Goal: Information Seeking & Learning: Learn about a topic

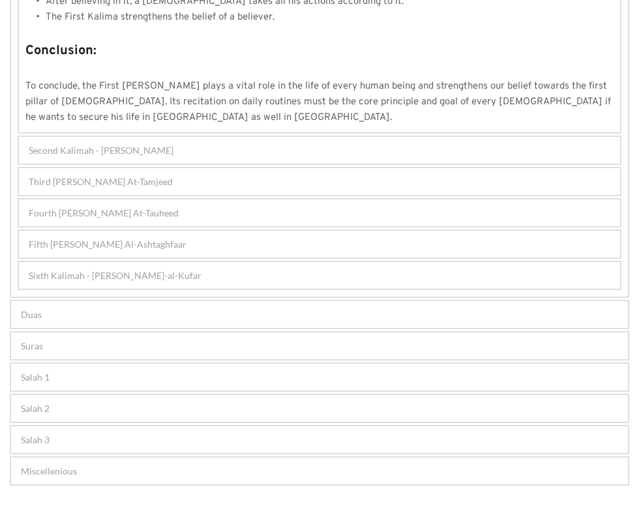
scroll to position [1170, 0]
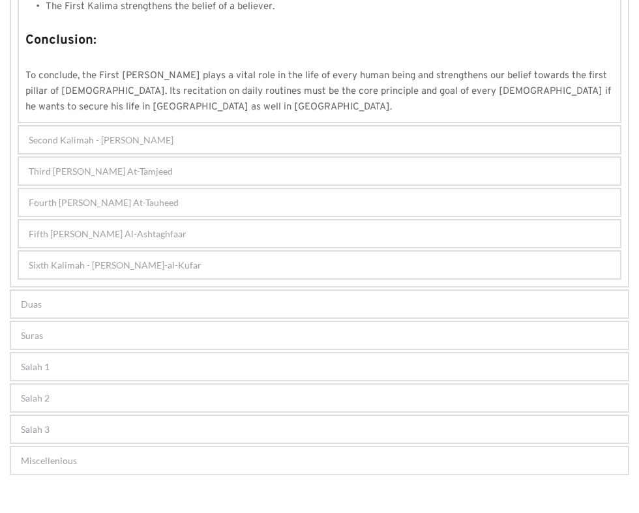
click at [187, 280] on div "Sixth Kalimah - [PERSON_NAME]-al-Kufar 1 2 3 4 5 6 7 8 9 [PERSON_NAME]-al_Kufar…" at bounding box center [320, 264] width 604 height 29
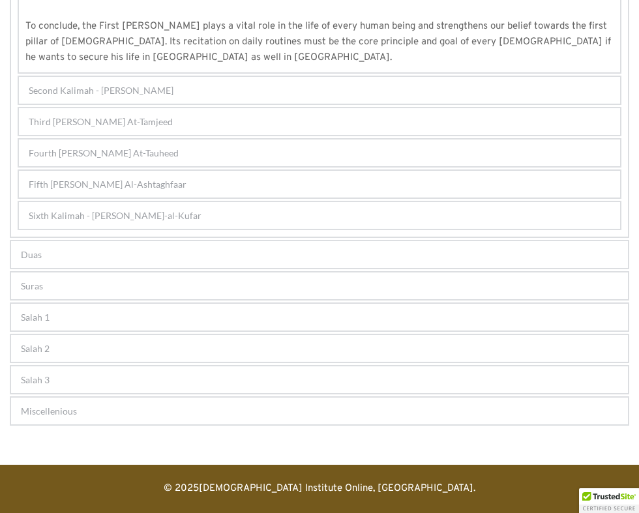
click at [196, 229] on div "Sixth Kalimah - [PERSON_NAME]-al-Kufar" at bounding box center [319, 215] width 601 height 27
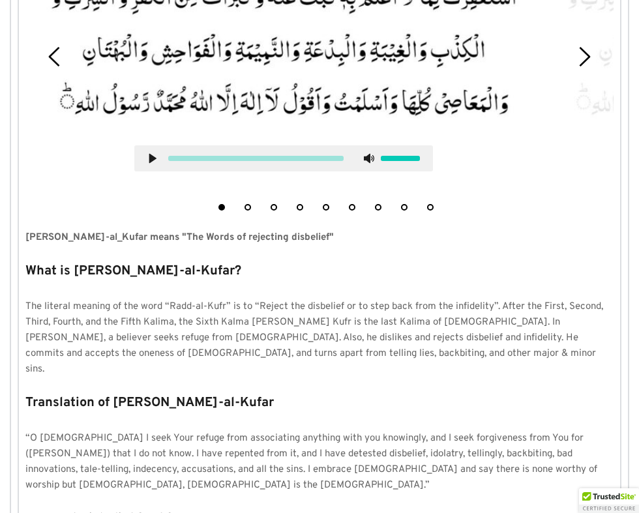
scroll to position [483, 0]
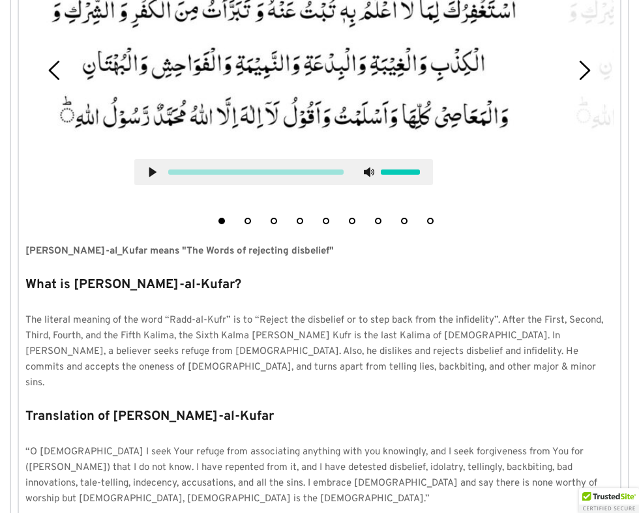
click at [250, 224] on button "2" at bounding box center [248, 221] width 7 height 7
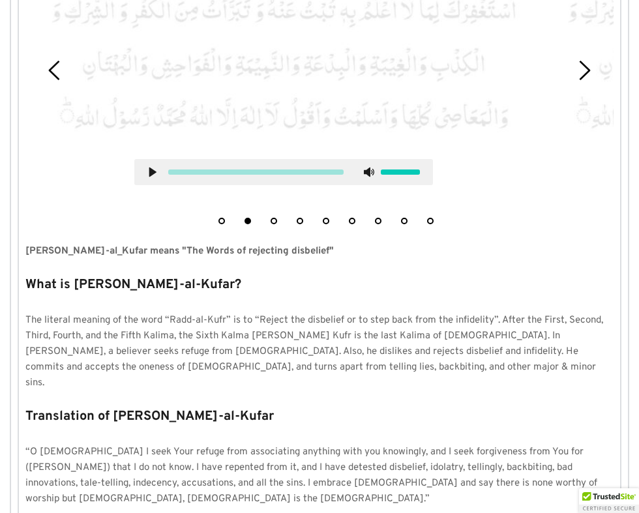
click at [274, 224] on button "3" at bounding box center [274, 221] width 7 height 7
click at [149, 177] on use at bounding box center [152, 173] width 7 height 10
click at [245, 224] on button "2" at bounding box center [248, 221] width 7 height 7
click at [149, 177] on use at bounding box center [152, 173] width 7 height 10
click at [274, 224] on button "3" at bounding box center [274, 221] width 7 height 7
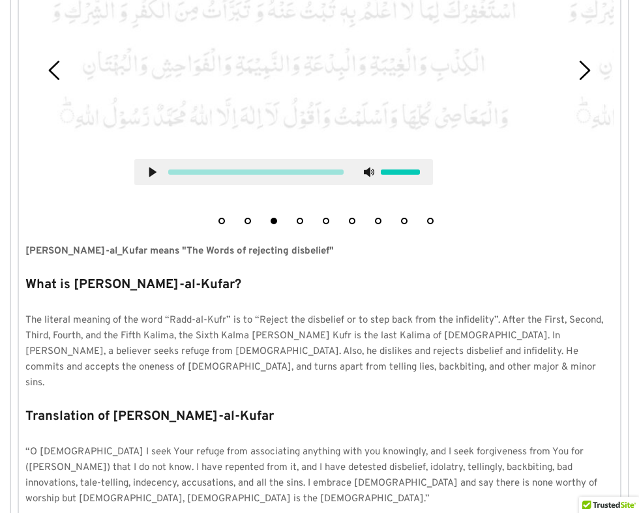
click at [149, 177] on use at bounding box center [152, 173] width 7 height 10
click at [246, 224] on button "2" at bounding box center [248, 221] width 7 height 7
click at [149, 177] on use at bounding box center [152, 173] width 7 height 10
click at [274, 224] on button "3" at bounding box center [274, 221] width 7 height 7
click at [149, 177] on use at bounding box center [152, 173] width 7 height 10
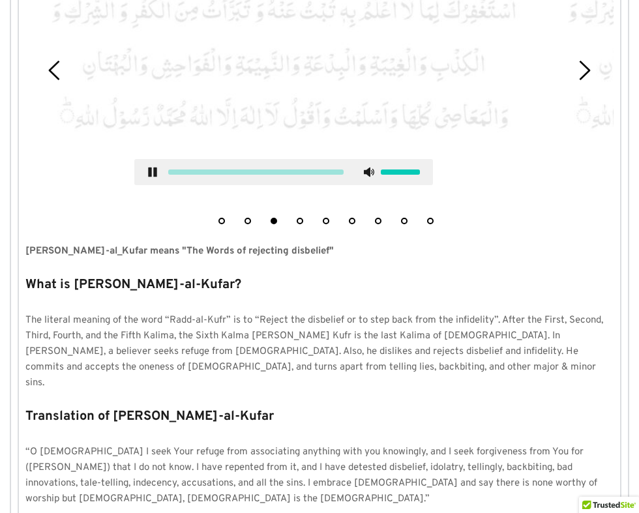
click at [299, 224] on button "4" at bounding box center [300, 221] width 7 height 7
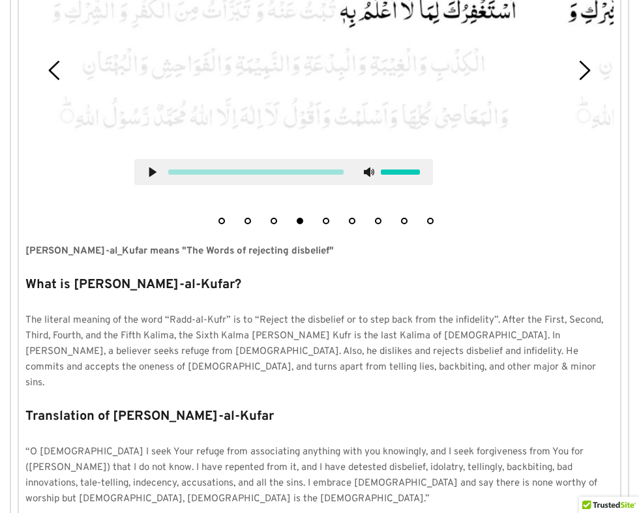
click at [147, 177] on icon at bounding box center [152, 172] width 10 height 10
click at [274, 224] on button "3" at bounding box center [274, 221] width 7 height 7
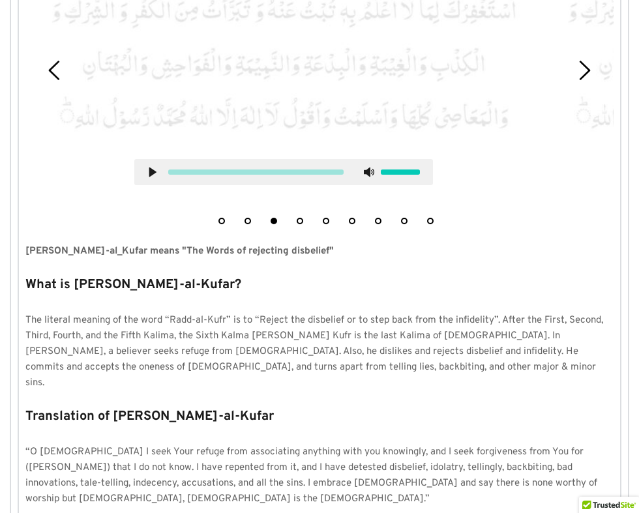
click at [149, 177] on use at bounding box center [152, 173] width 7 height 10
click at [253, 224] on li "2" at bounding box center [247, 217] width 13 height 13
click at [134, 185] on div at bounding box center [283, 172] width 298 height 26
click at [149, 177] on use at bounding box center [152, 173] width 7 height 10
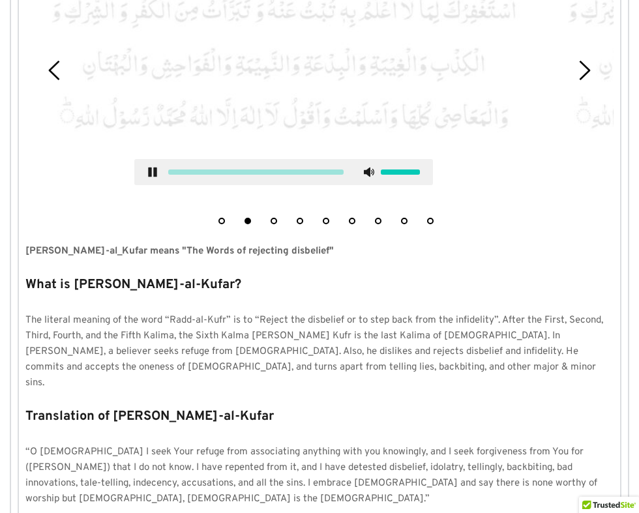
click at [274, 224] on button "3" at bounding box center [274, 221] width 7 height 7
click at [149, 177] on use at bounding box center [152, 173] width 7 height 10
click at [222, 224] on button "1" at bounding box center [221, 221] width 7 height 7
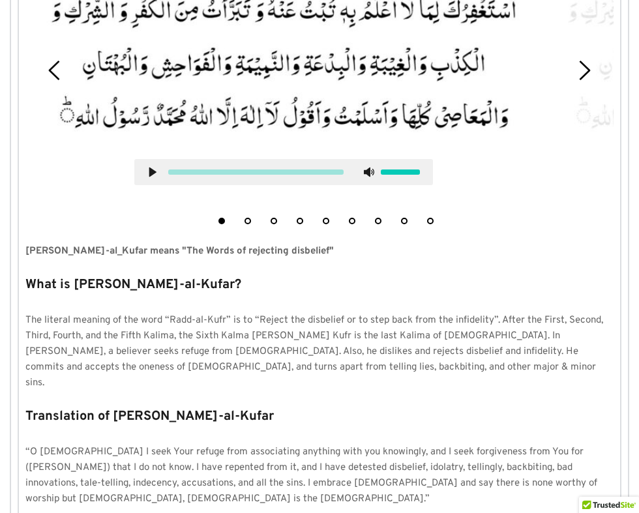
click at [134, 185] on div at bounding box center [283, 172] width 298 height 26
click at [147, 177] on icon at bounding box center [152, 172] width 10 height 10
click at [247, 224] on button "2" at bounding box center [248, 221] width 7 height 7
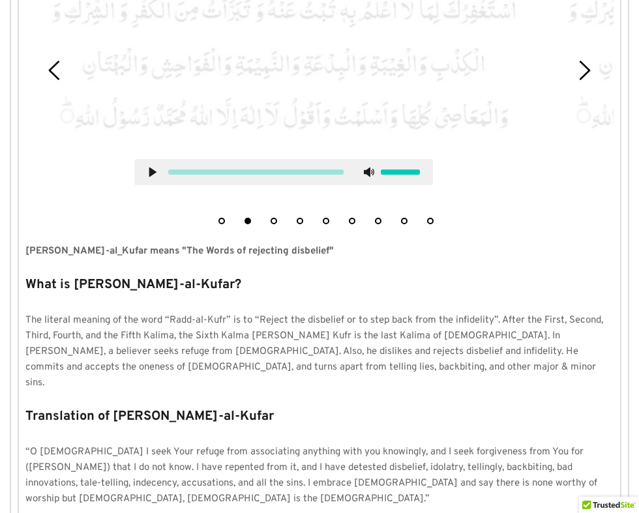
click at [149, 177] on use at bounding box center [152, 173] width 7 height 10
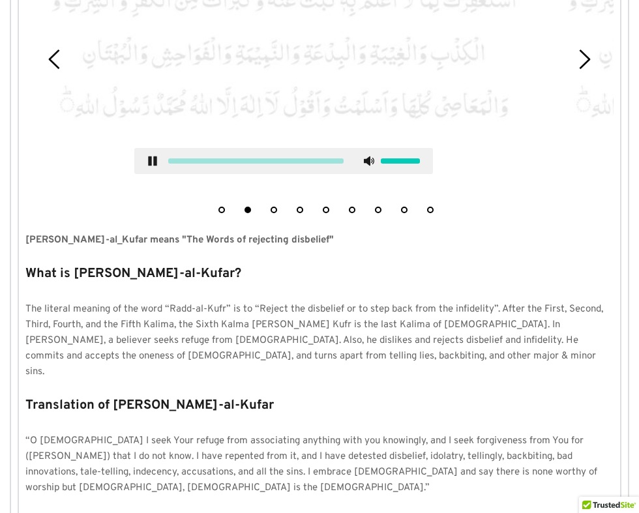
scroll to position [496, 0]
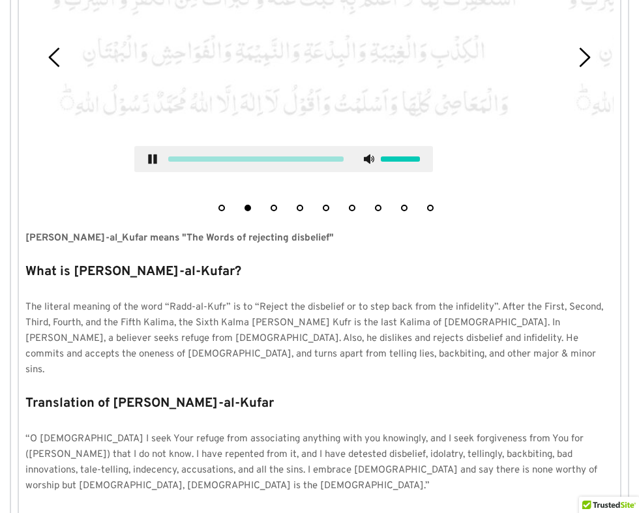
click at [276, 211] on button "3" at bounding box center [274, 208] width 7 height 7
click at [134, 172] on div at bounding box center [283, 159] width 298 height 26
click at [149, 164] on use at bounding box center [152, 160] width 7 height 10
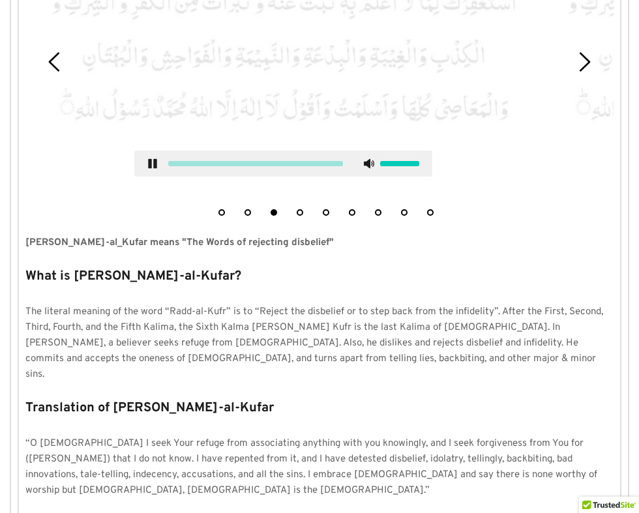
click at [149, 169] on use at bounding box center [153, 164] width 8 height 10
click at [248, 216] on button "2" at bounding box center [248, 212] width 7 height 7
click at [297, 362] on div "1 2 3 4 5 6 7 8 9 [PERSON_NAME]-al_Kufar means "The Words of rejecting disbelie…" at bounding box center [319, 455] width 601 height 1122
click at [291, 355] on div "1 2 3 4 5 6 7 8 9 [PERSON_NAME]-al_Kufar means "The Words of rejecting disbelie…" at bounding box center [319, 455] width 601 height 1122
click at [222, 216] on button "1" at bounding box center [221, 212] width 7 height 7
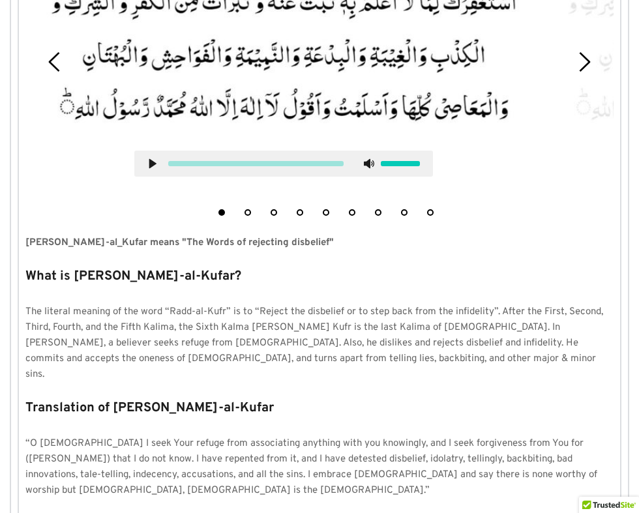
click at [149, 169] on use at bounding box center [152, 164] width 7 height 10
click at [147, 169] on icon at bounding box center [152, 163] width 10 height 10
